Goal: Task Accomplishment & Management: Use online tool/utility

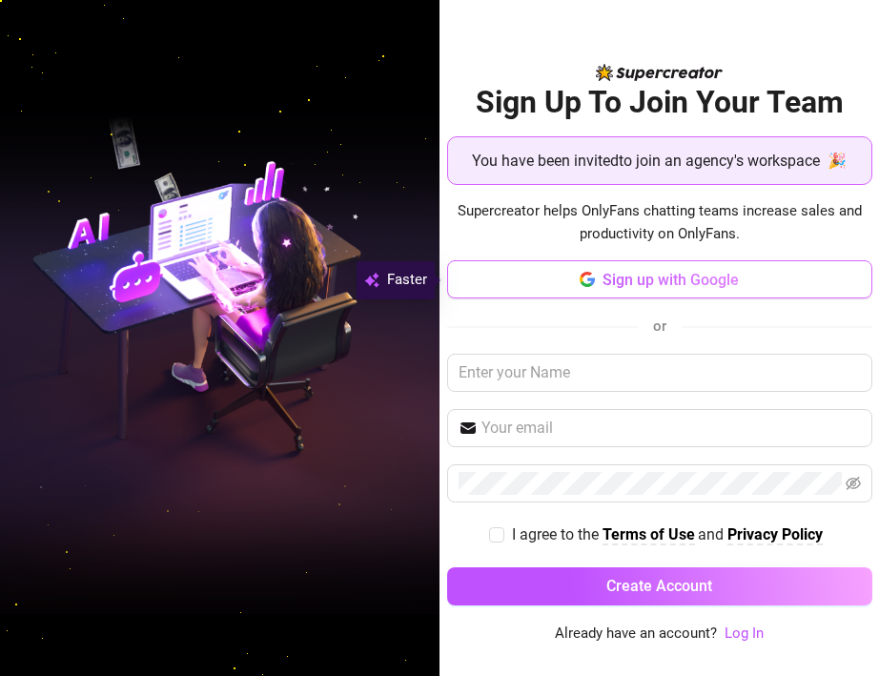
click at [738, 284] on span "Sign up with Google" at bounding box center [671, 280] width 136 height 18
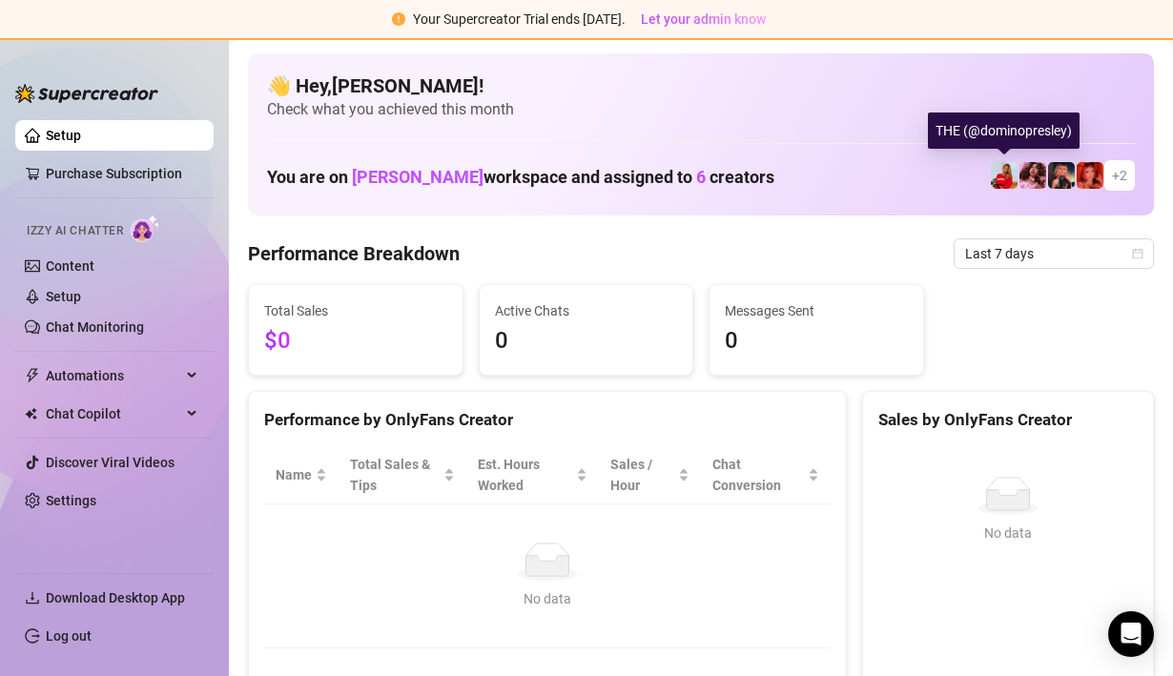
click at [878, 181] on img at bounding box center [1004, 175] width 27 height 27
click at [878, 177] on img at bounding box center [1004, 175] width 27 height 27
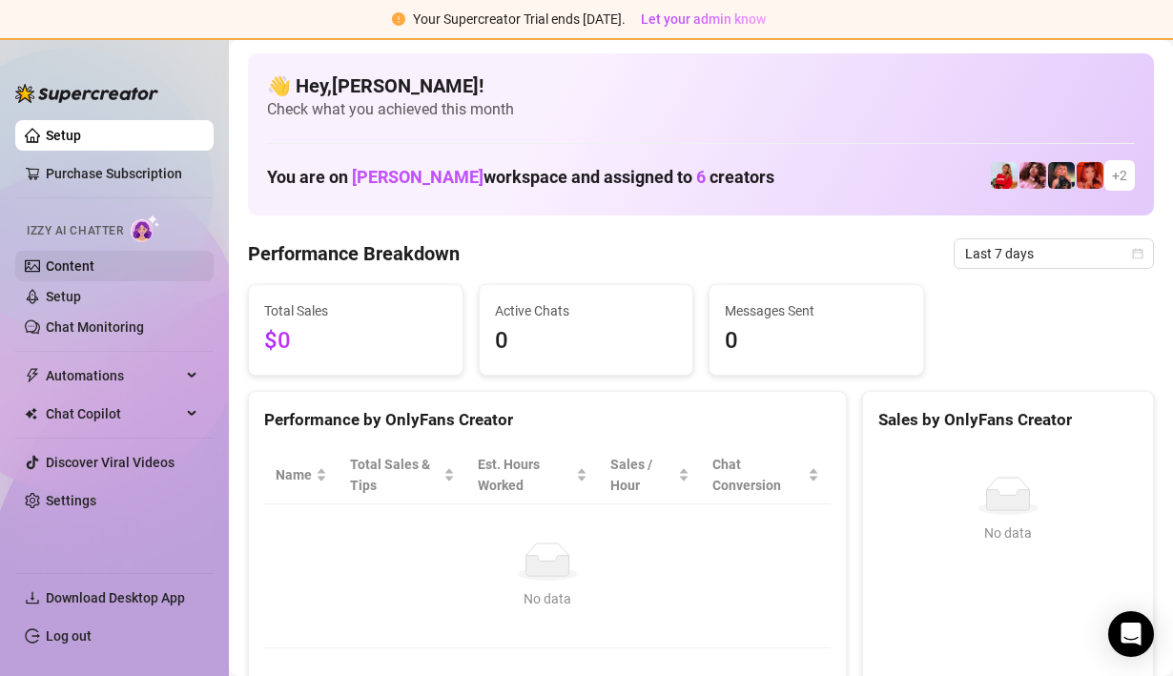
click at [78, 264] on link "Content" at bounding box center [70, 265] width 49 height 15
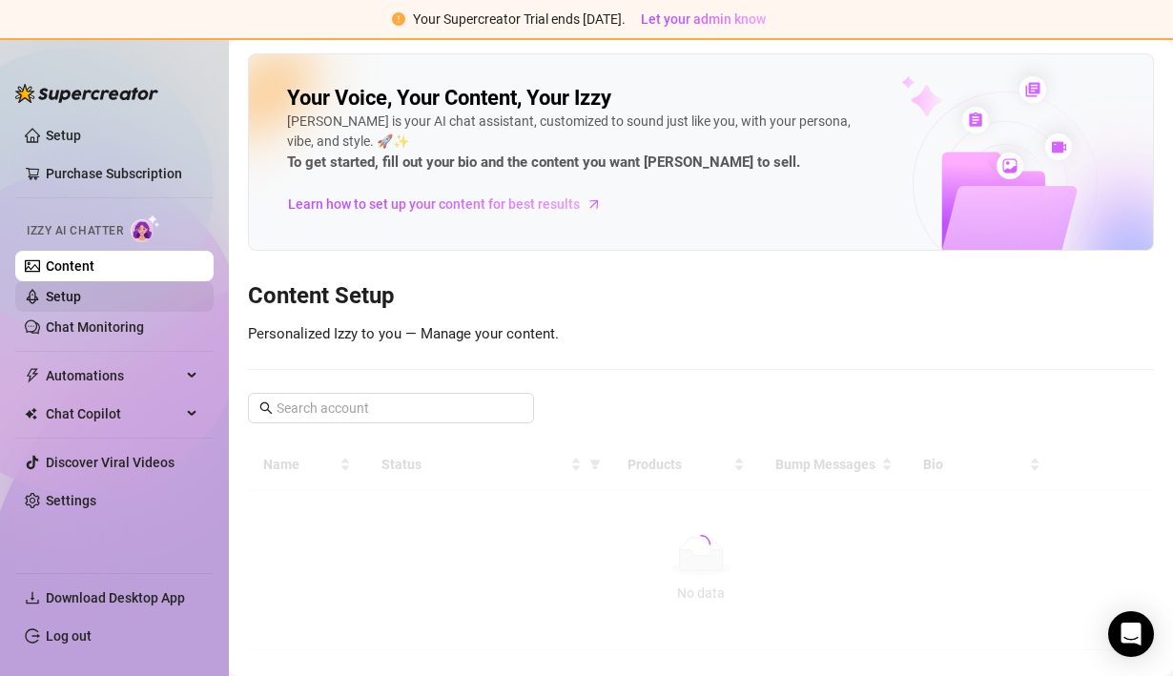
click at [77, 289] on link "Setup" at bounding box center [63, 296] width 35 height 15
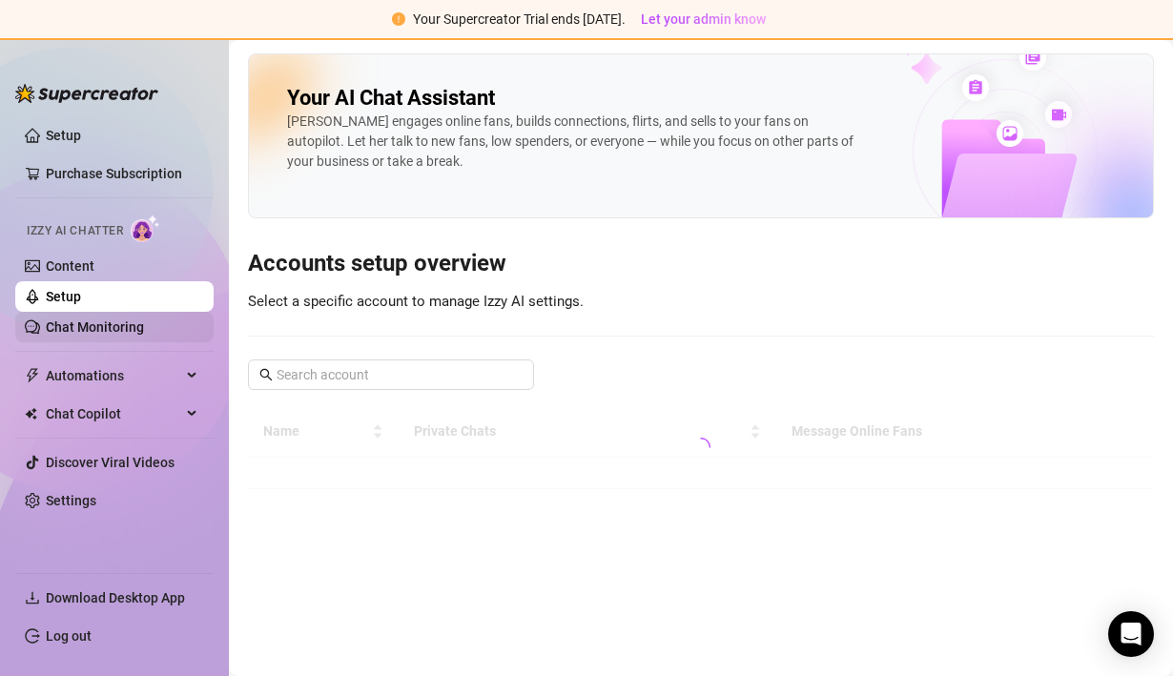
click at [77, 319] on link "Chat Monitoring" at bounding box center [95, 326] width 98 height 15
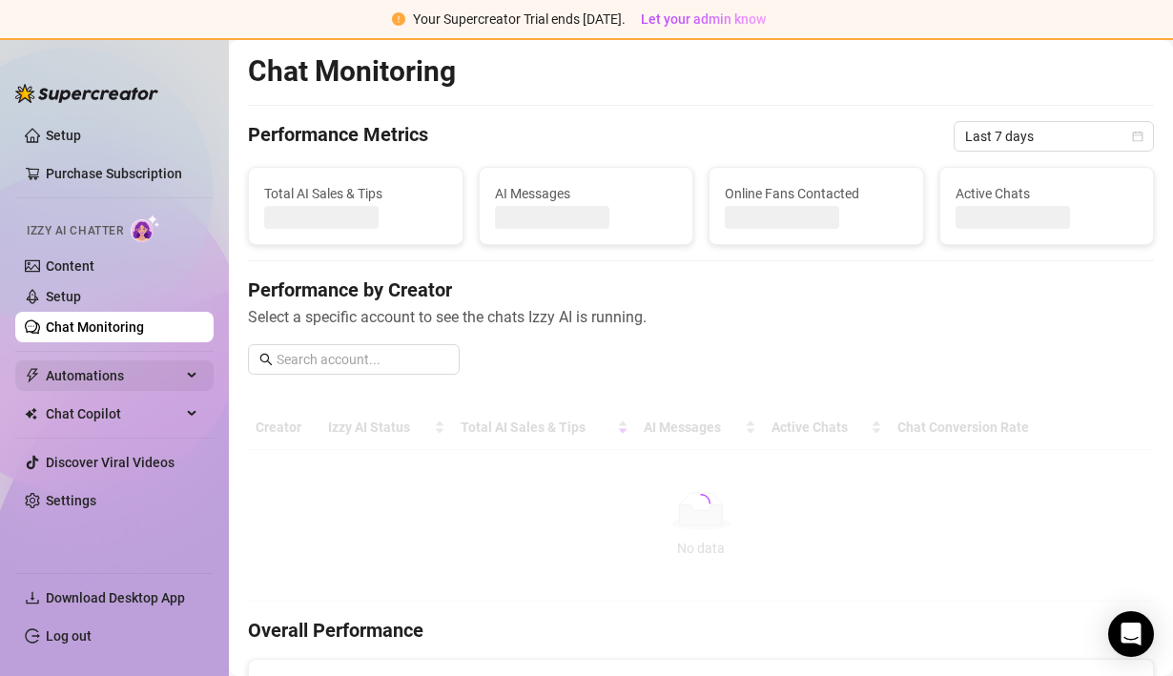
click at [93, 370] on span "Automations" at bounding box center [113, 375] width 135 height 31
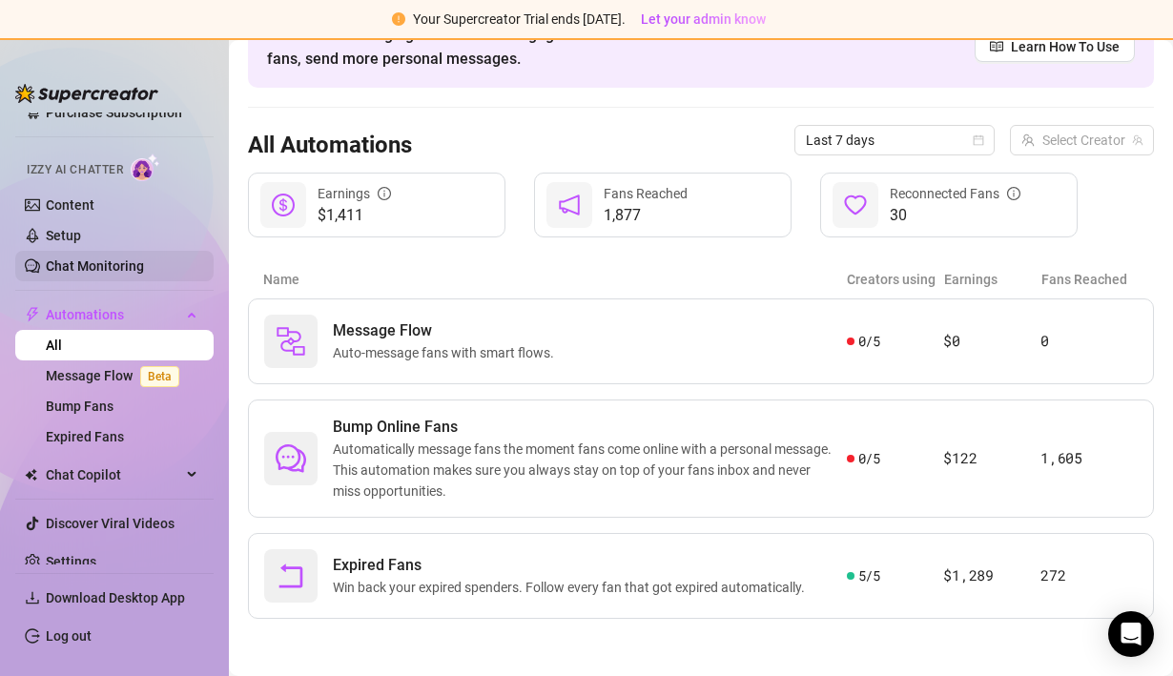
scroll to position [81, 0]
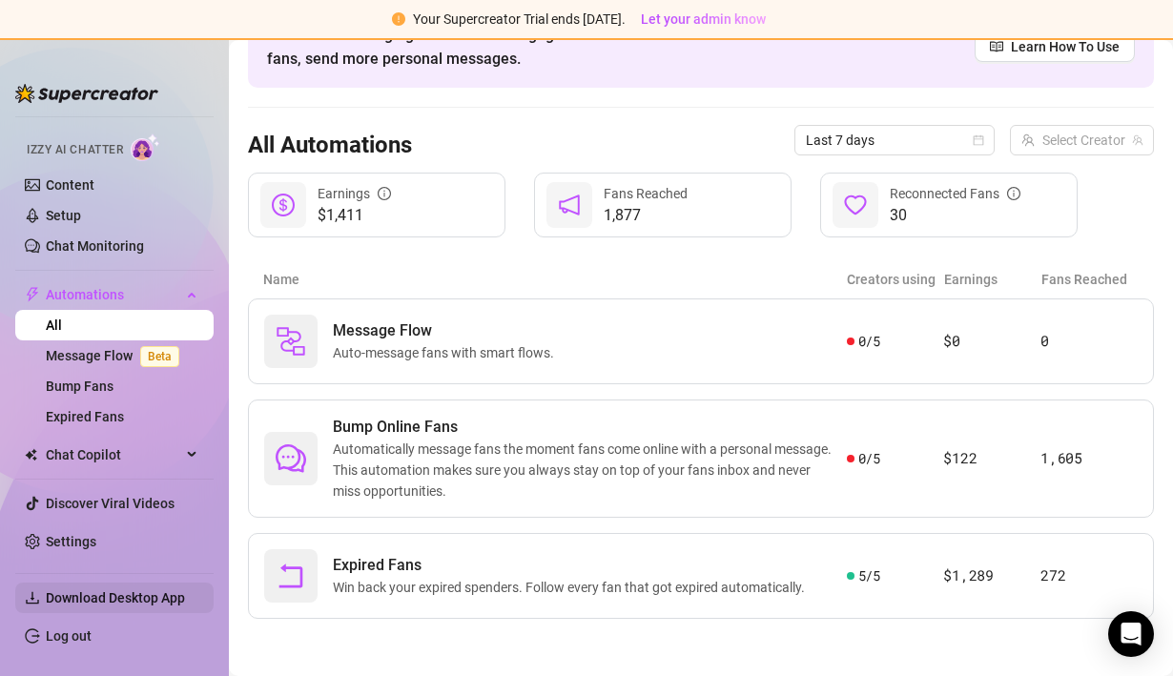
click at [121, 594] on span "Download Desktop App" at bounding box center [115, 597] width 139 height 15
